Goal: Information Seeking & Learning: Find specific page/section

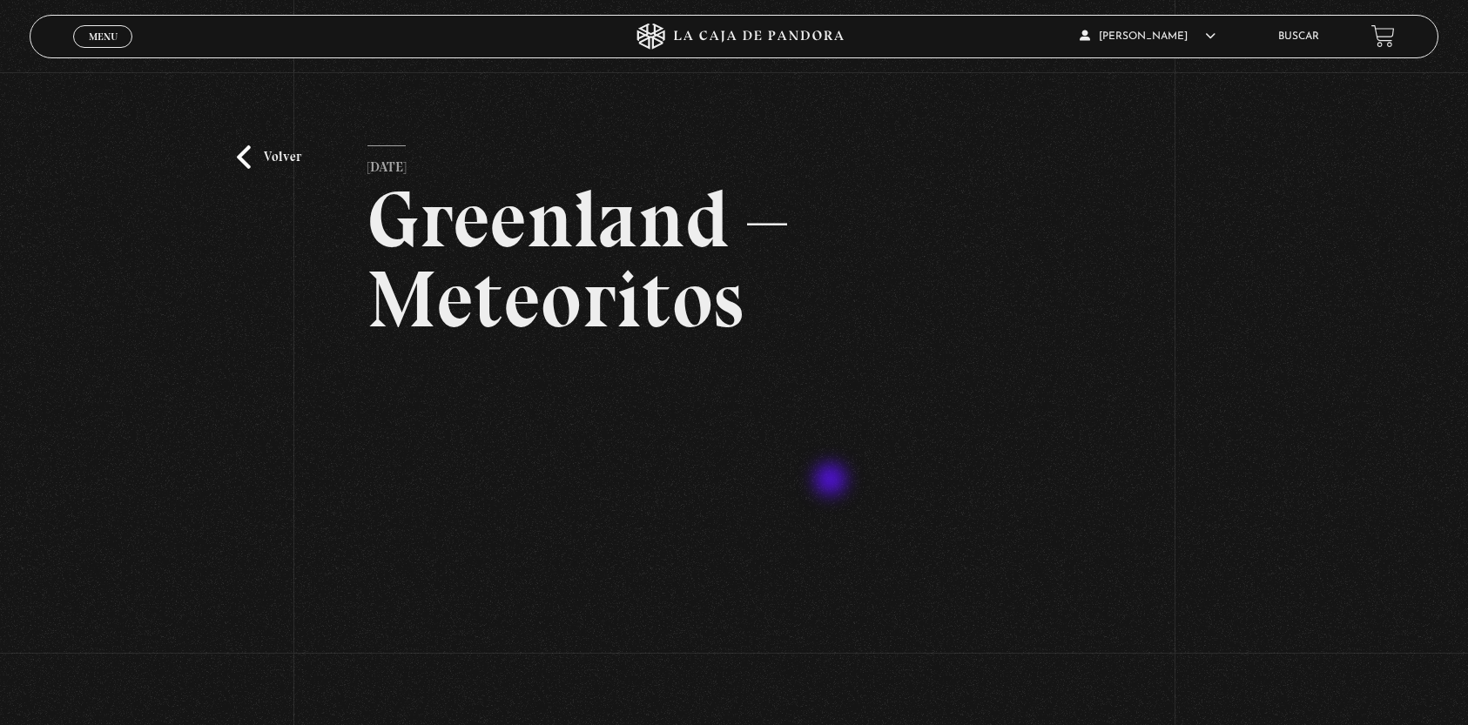
scroll to position [137, 0]
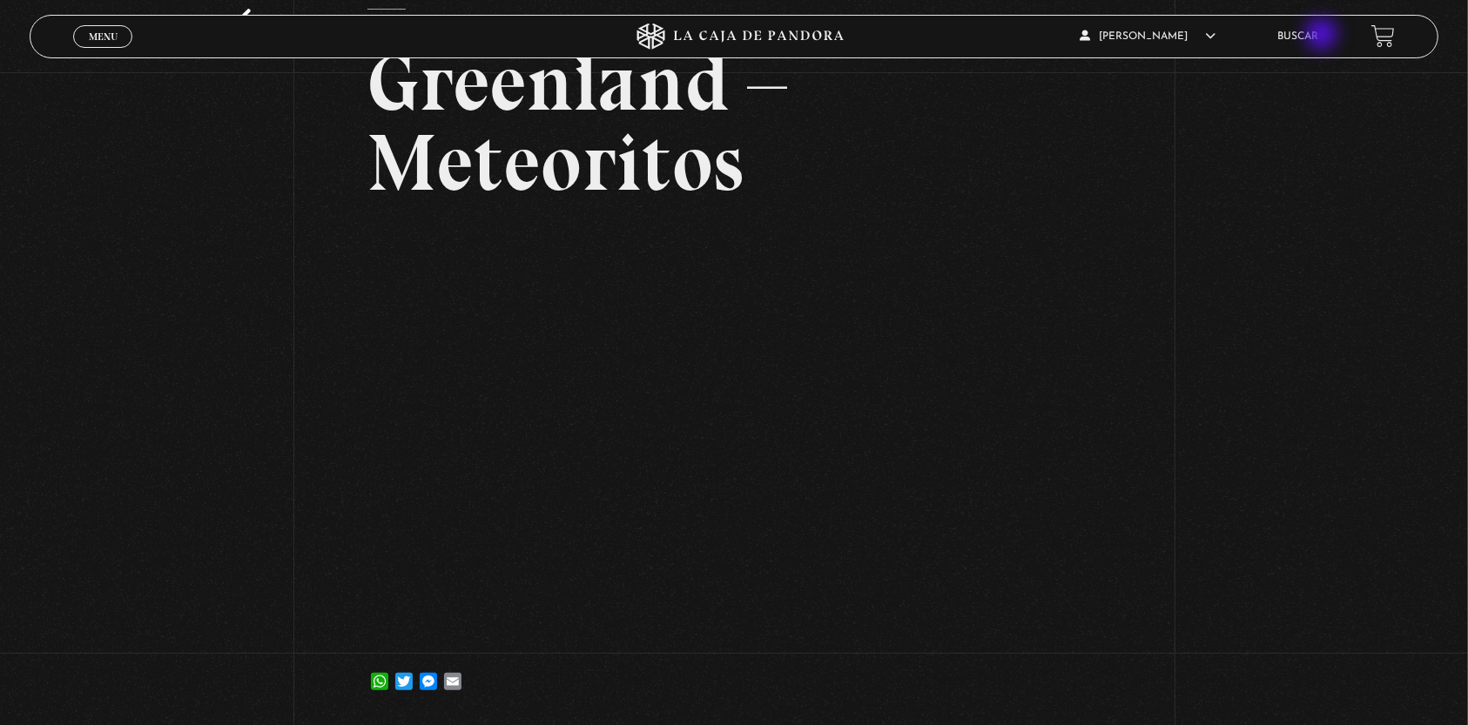
click at [1319, 36] on link "Buscar" at bounding box center [1298, 36] width 41 height 10
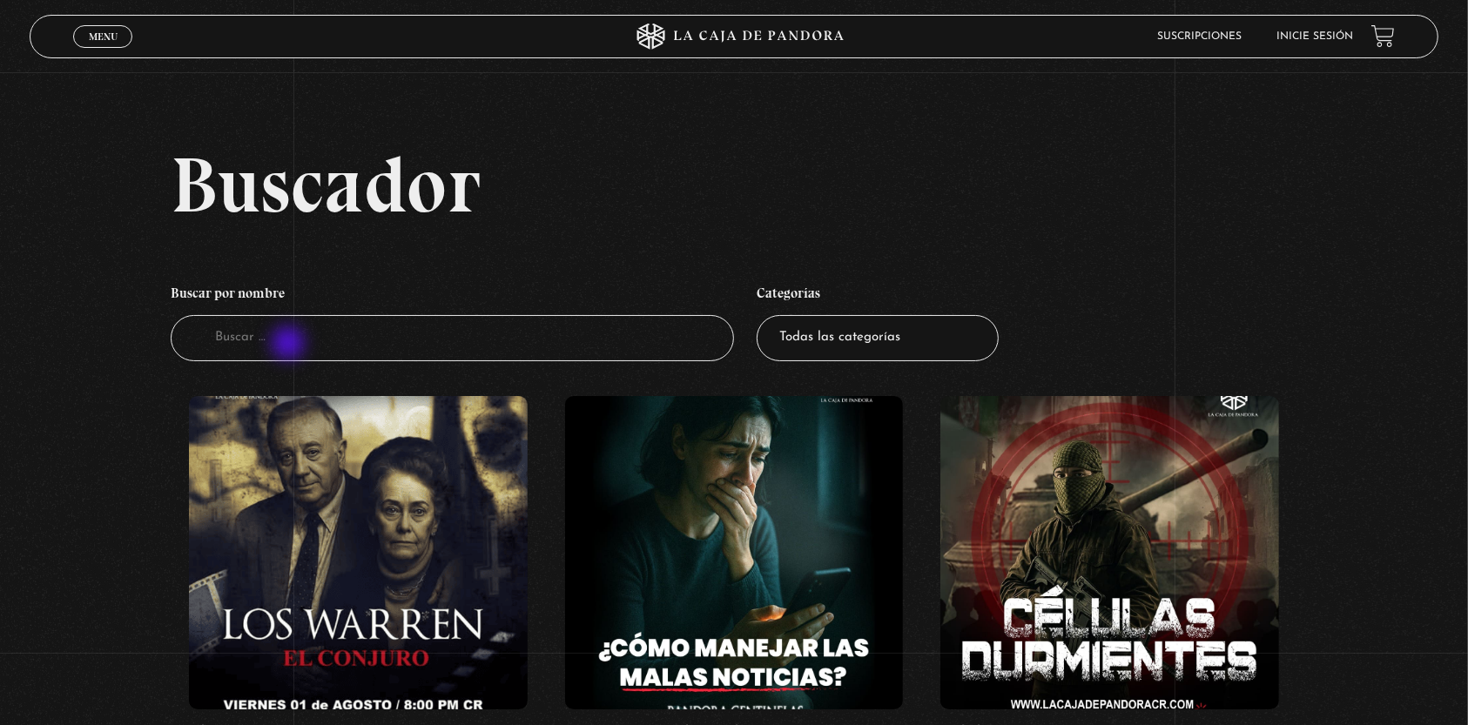
click at [290, 345] on input "Buscador" at bounding box center [452, 338] width 563 height 46
type input "hielo"
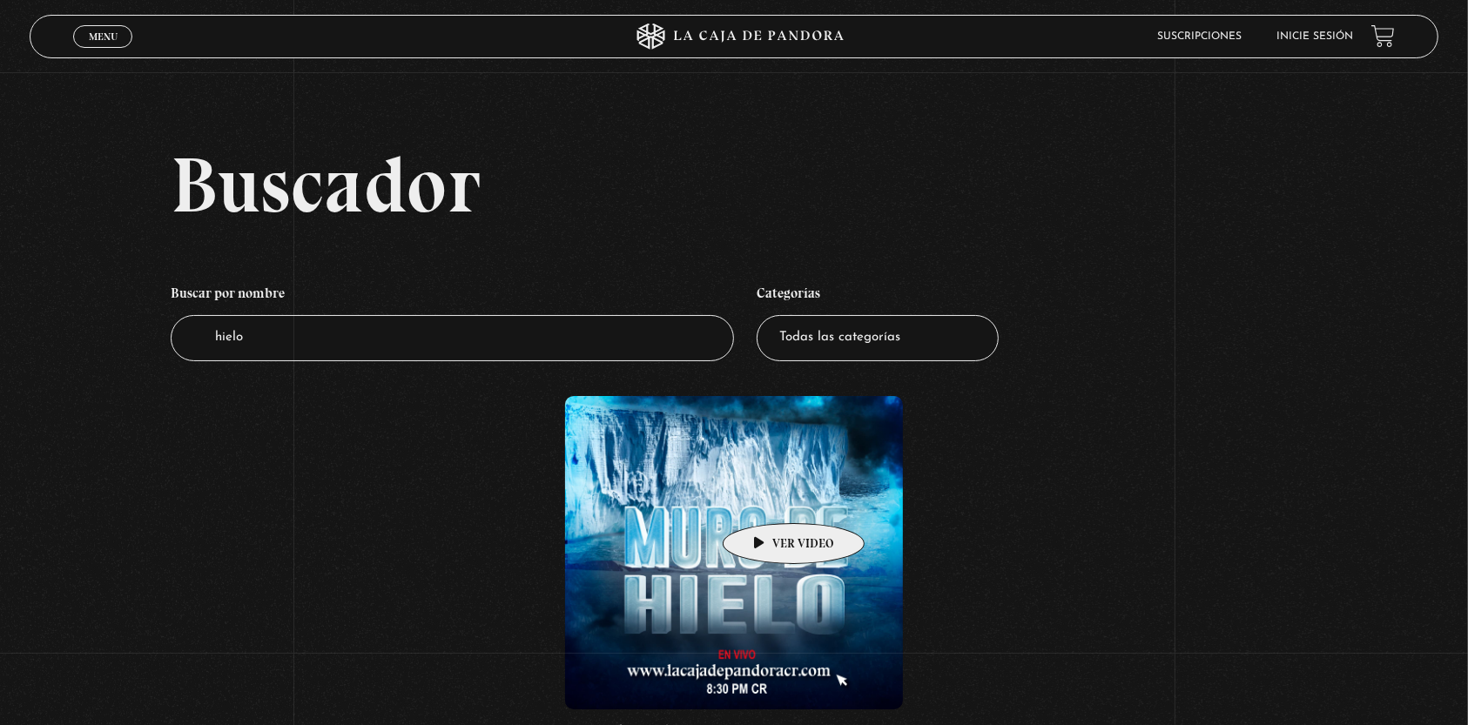
click at [766, 497] on figure at bounding box center [734, 552] width 338 height 313
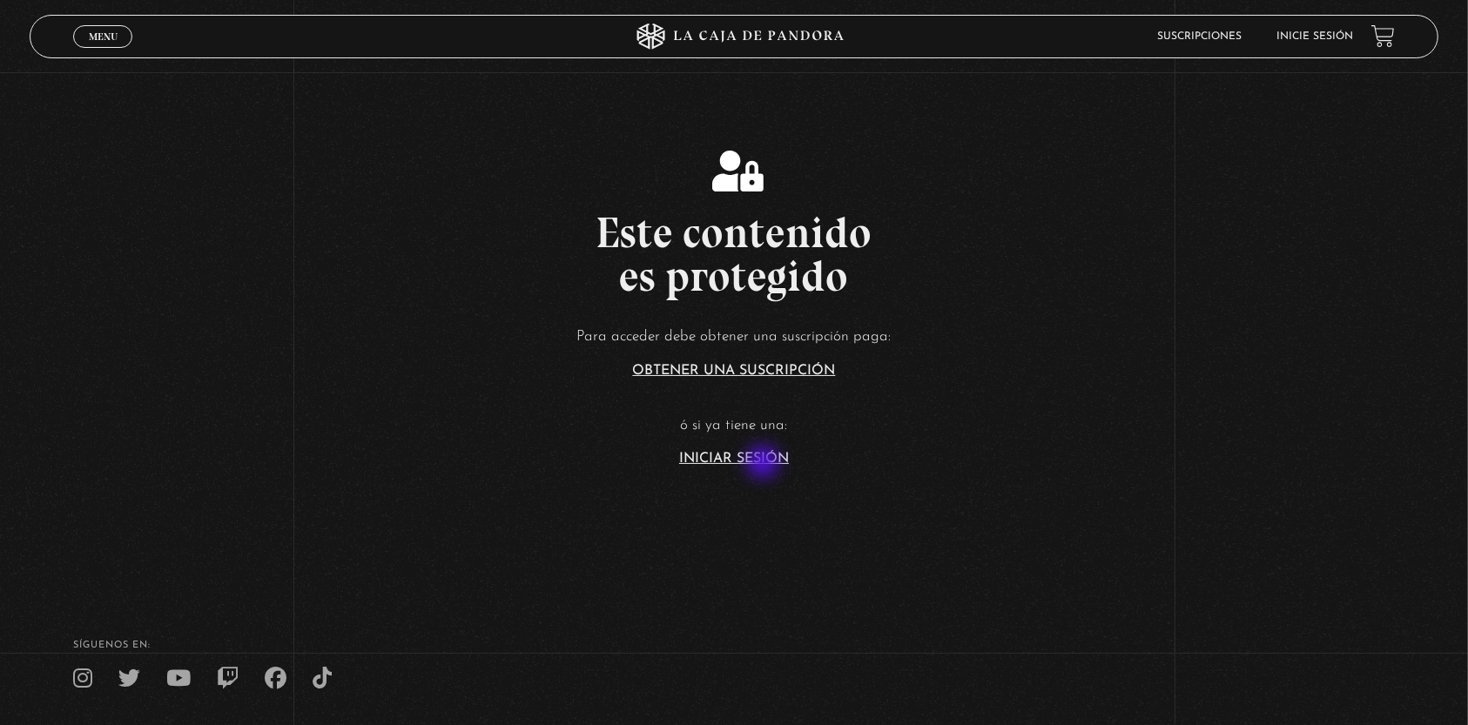
click at [764, 464] on link "Iniciar Sesión" at bounding box center [734, 459] width 110 height 14
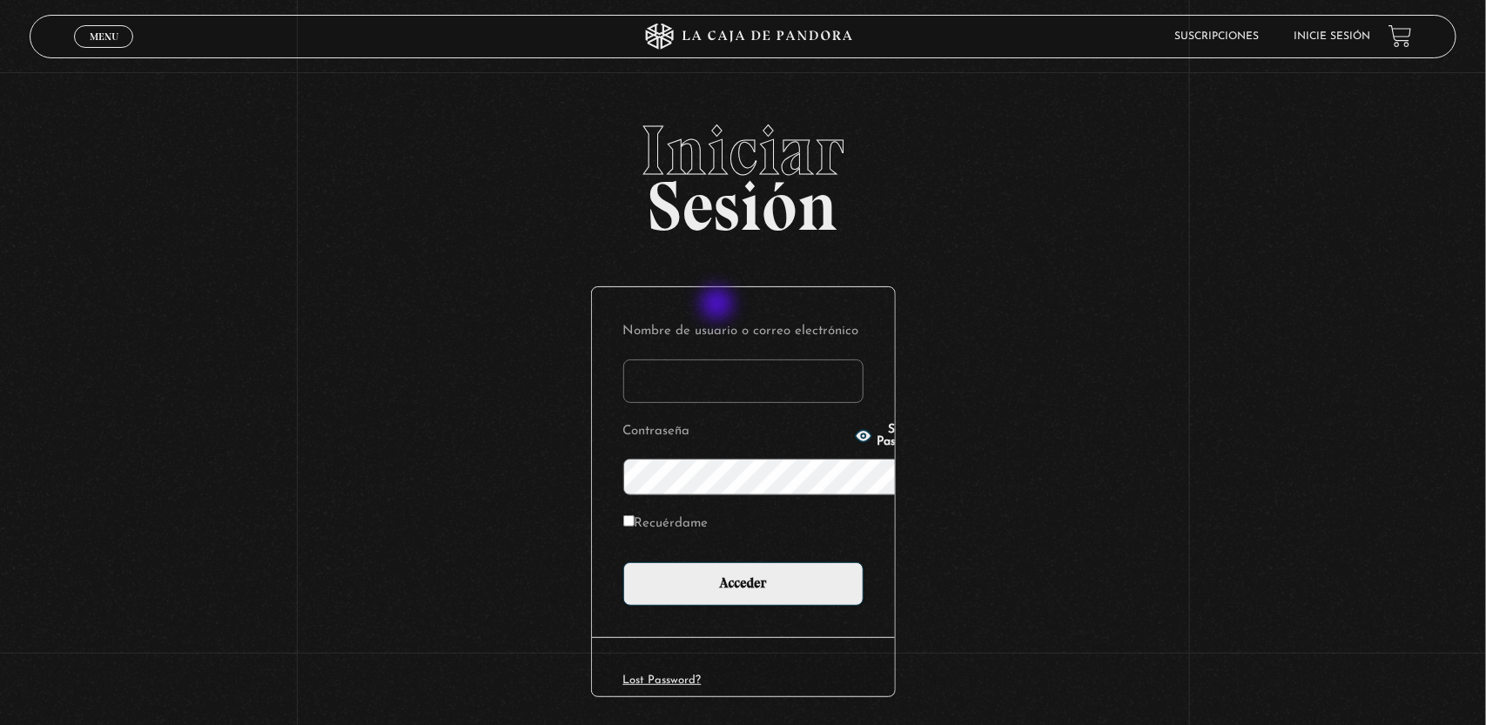
click at [719, 360] on input "Nombre de usuario o correo electrónico" at bounding box center [743, 382] width 240 height 44
type input "keolguinm@gmail.com"
click at [623, 562] on input "Acceder" at bounding box center [743, 584] width 240 height 44
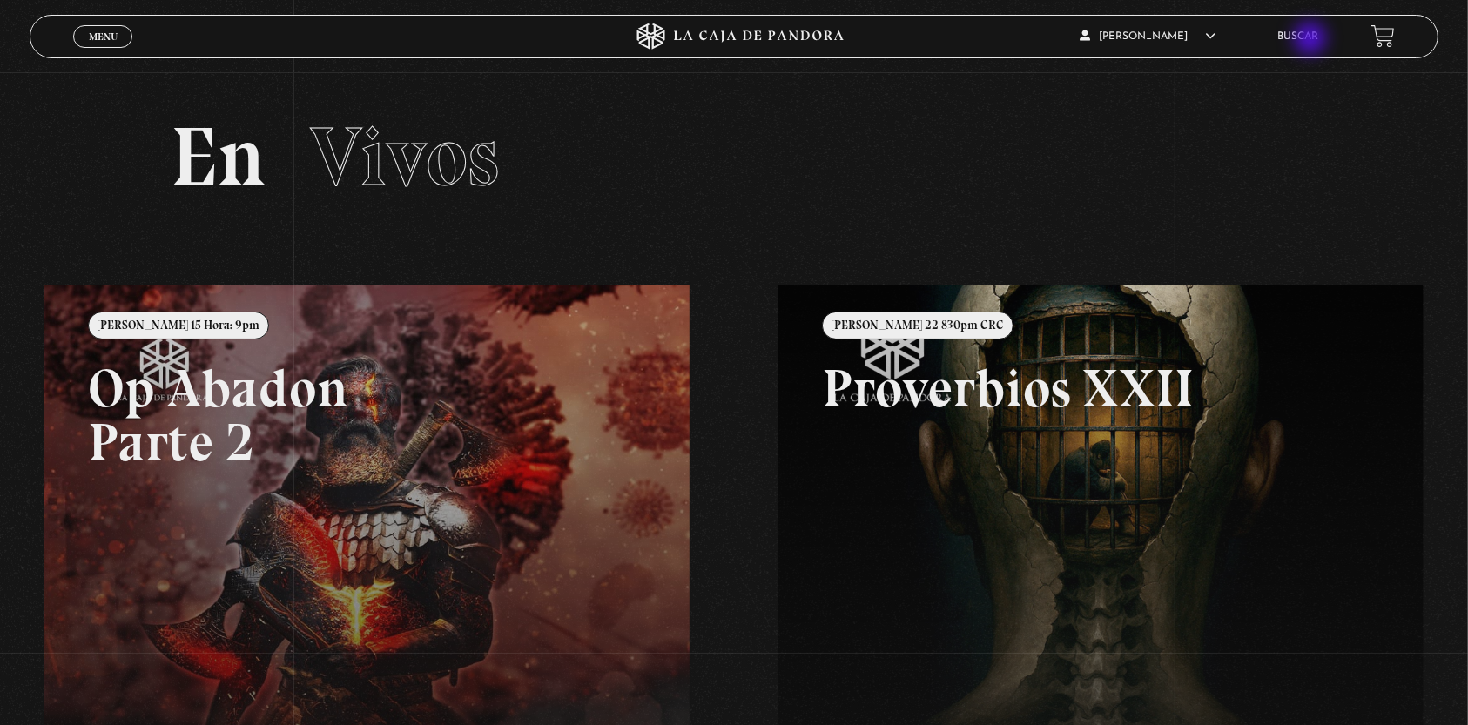
click at [1312, 40] on link "Buscar" at bounding box center [1298, 36] width 41 height 10
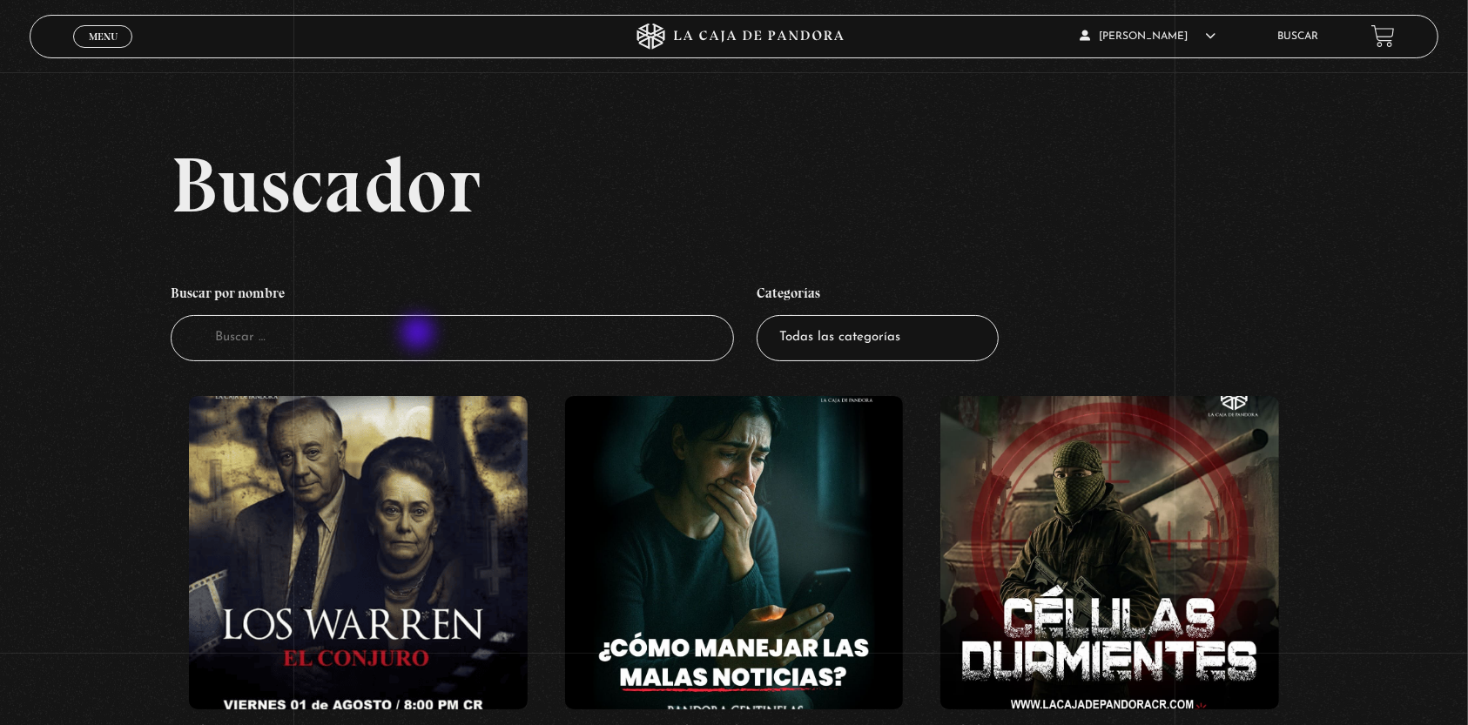
click at [418, 337] on input "Buscador" at bounding box center [452, 338] width 563 height 46
type input "hielo"
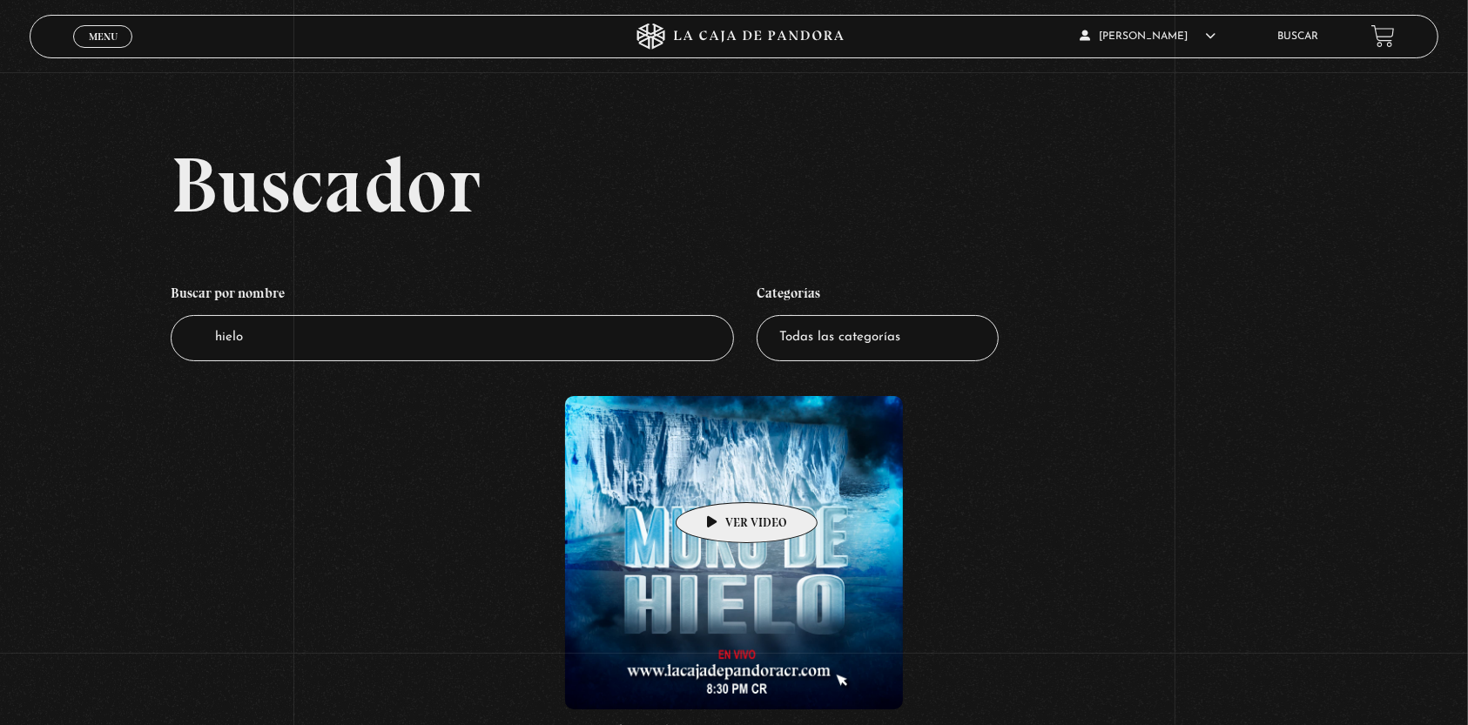
click at [719, 476] on figure at bounding box center [734, 552] width 338 height 313
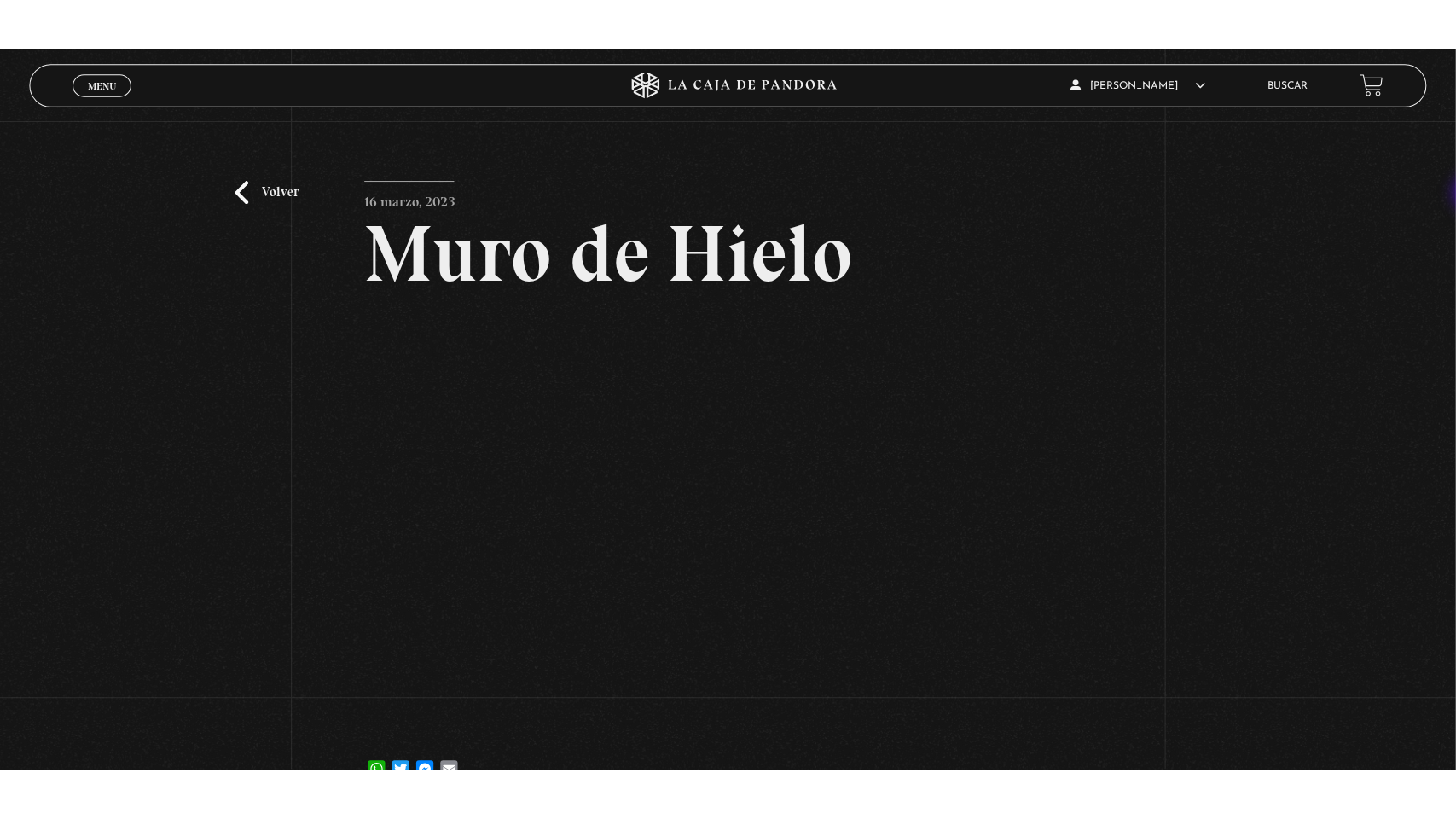
scroll to position [15, 0]
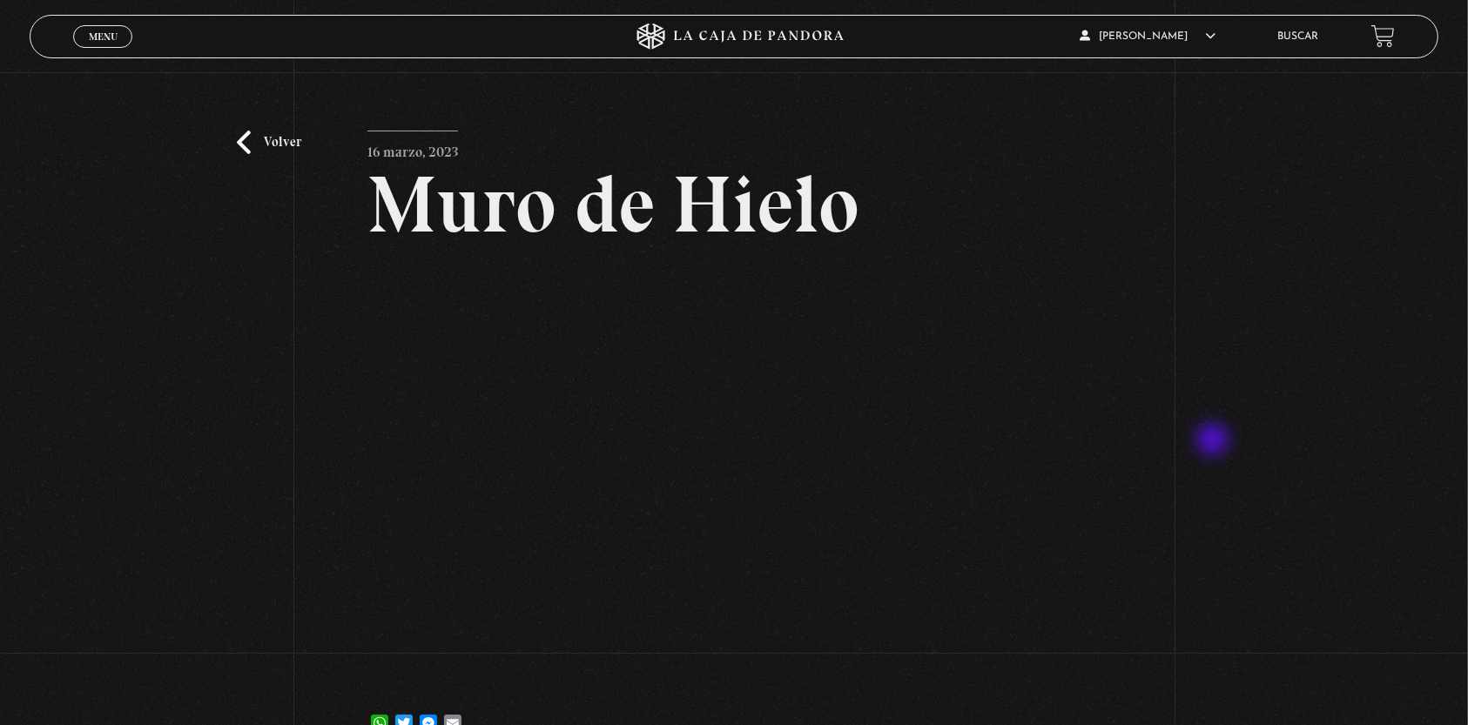
click at [1215, 441] on div "Volver [DATE] Muro de Hielo WhatsApp Twitter Messenger Email" at bounding box center [734, 410] width 1468 height 706
